Goal: Task Accomplishment & Management: Use online tool/utility

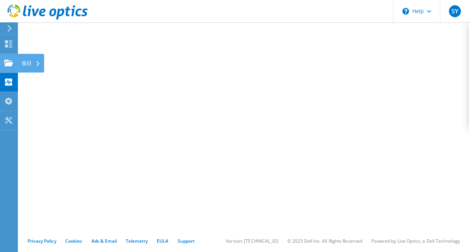
click at [6, 63] on use at bounding box center [8, 62] width 9 height 6
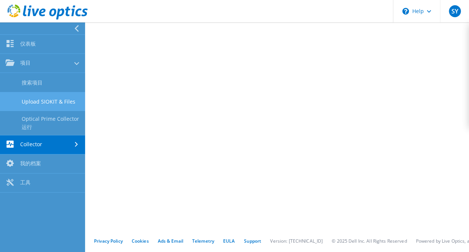
click at [48, 104] on link "Upload SIOKIT & Files" at bounding box center [42, 101] width 85 height 19
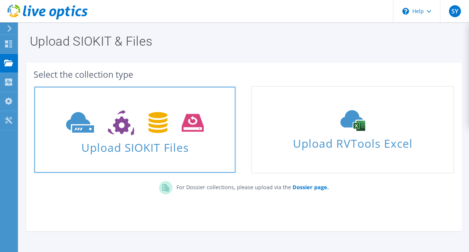
click at [148, 122] on icon at bounding box center [135, 123] width 138 height 26
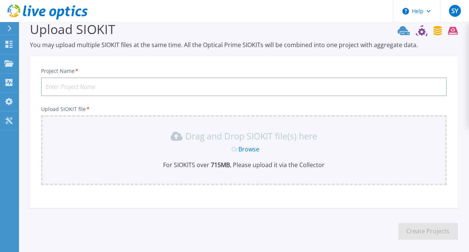
scroll to position [44, 0]
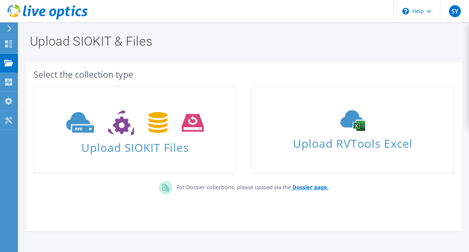
click at [299, 188] on b "Dossier page." at bounding box center [310, 186] width 36 height 7
